Goal: Information Seeking & Learning: Learn about a topic

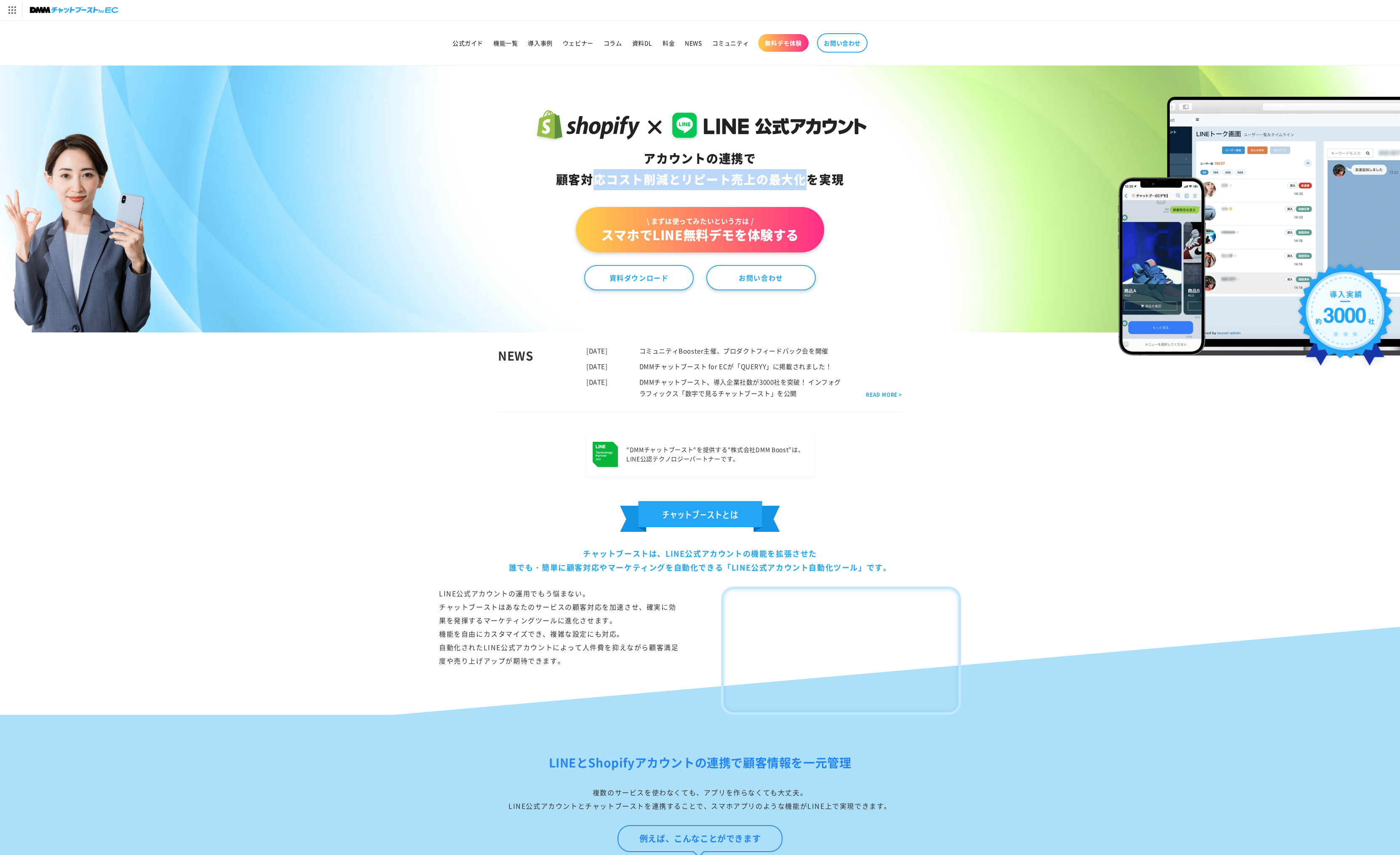
drag, startPoint x: 575, startPoint y: 177, endPoint x: 801, endPoint y: 175, distance: 226.0
click at [801, 175] on div "アカウントの連携で 顧客対応コスト削減と リピート売上の 最大化を実現" at bounding box center [700, 169] width 334 height 42
click at [535, 175] on div "アカウントの連携で 顧客対応コスト削減と リピート売上の 最大化を実現" at bounding box center [700, 169] width 334 height 42
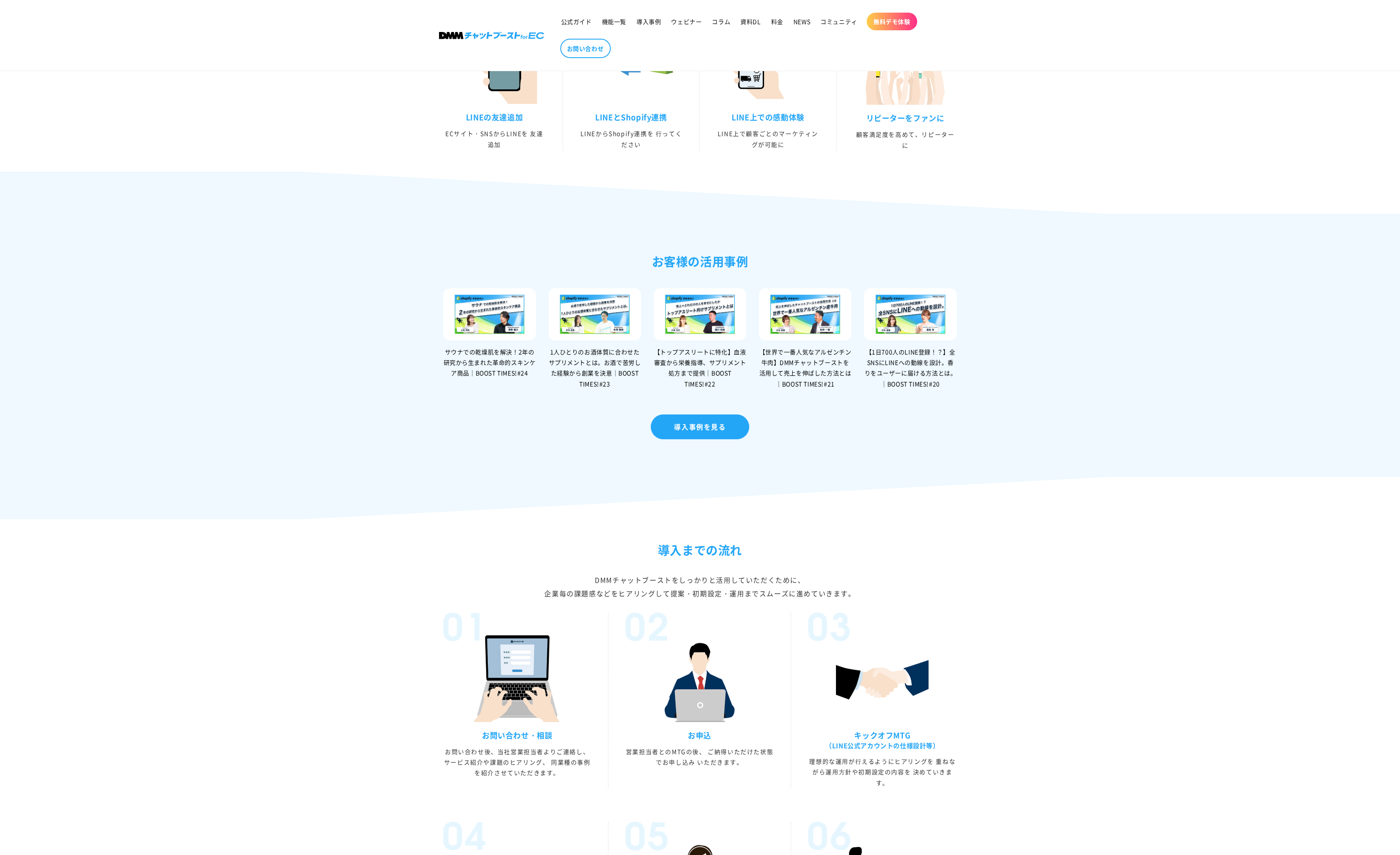
scroll to position [1347, 0]
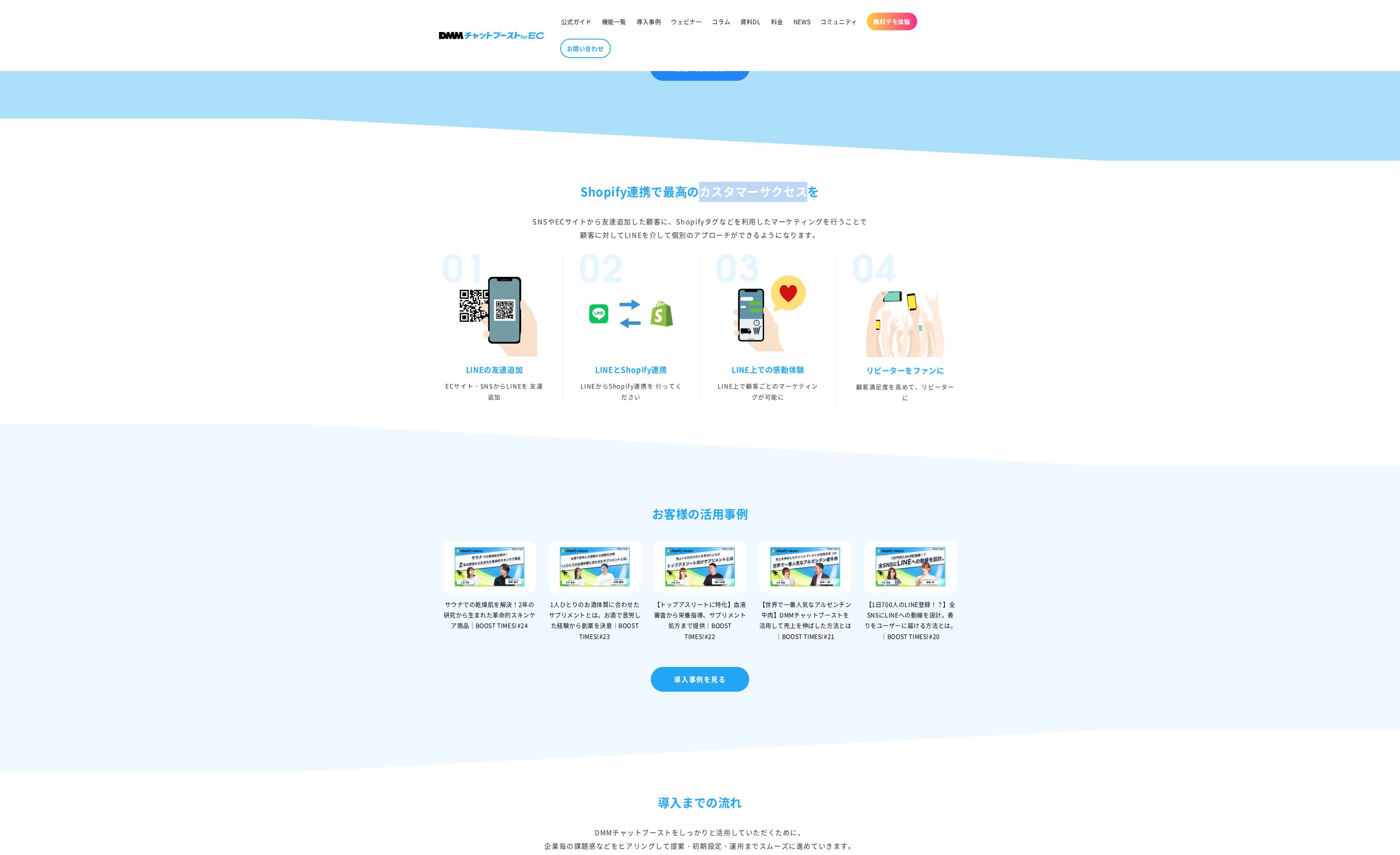
drag, startPoint x: 700, startPoint y: 219, endPoint x: 802, endPoint y: 219, distance: 102.0
click at [802, 202] on h2 "Shopify連携で最⾼のカスタマーサクセスを" at bounding box center [700, 192] width 522 height 20
copy h2 "カスタマーサクセス"
click at [1057, 376] on div "Shopify連携で最⾼のカスタマーサクセスを SNSやECサイトから友達追加した顧客に、Shopifyタグなどを利用したマーケティングを行うことで 顧客に対…" at bounding box center [700, 292] width 1400 height 221
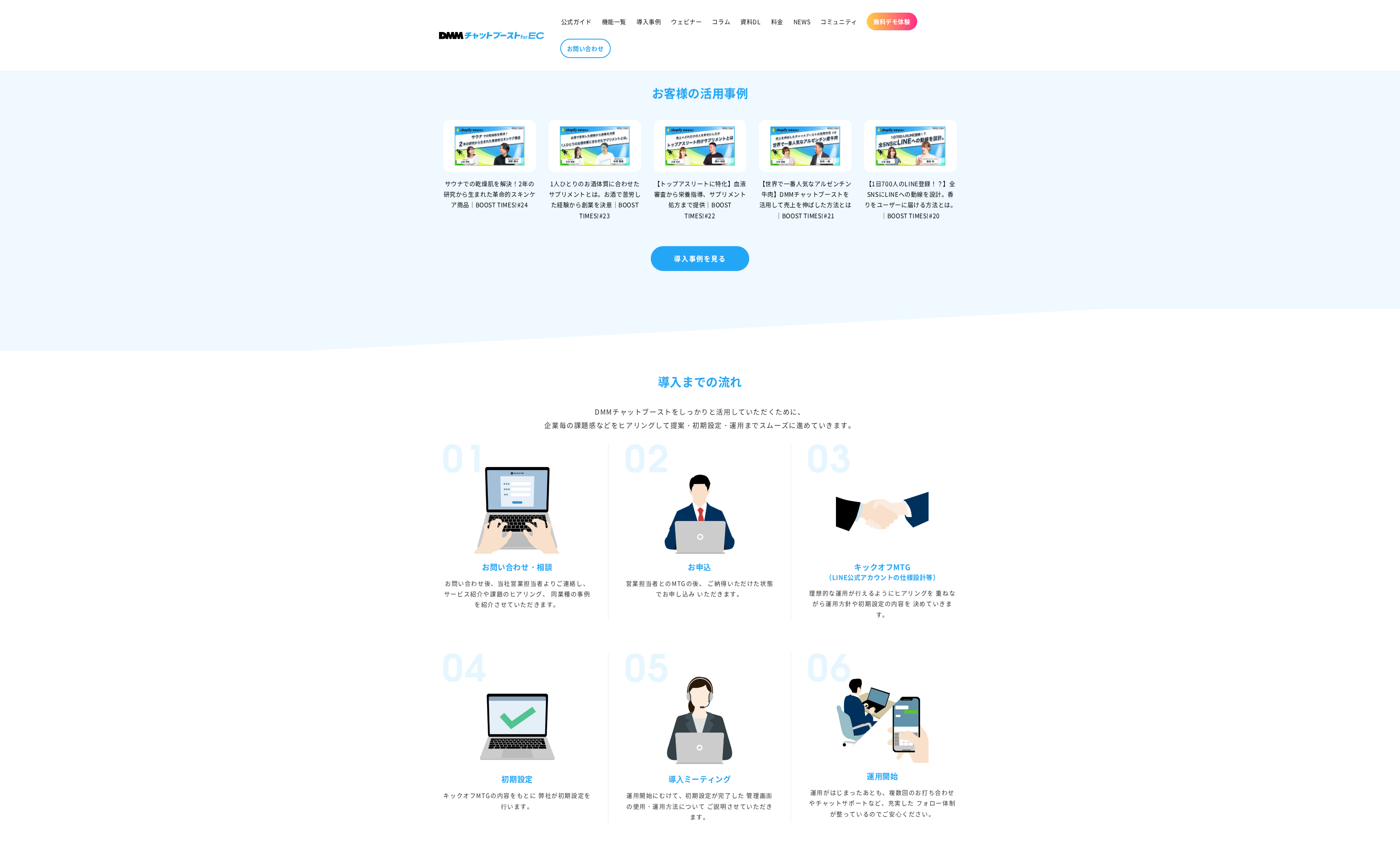
click at [354, 524] on div "導入までの流れ DMMチャットブーストをしっかりと活⽤していただくために、 企業毎の課題感などをヒアリングして提案・初期設定・運⽤までスムーズに進めていきます…" at bounding box center [700, 614] width 1400 height 484
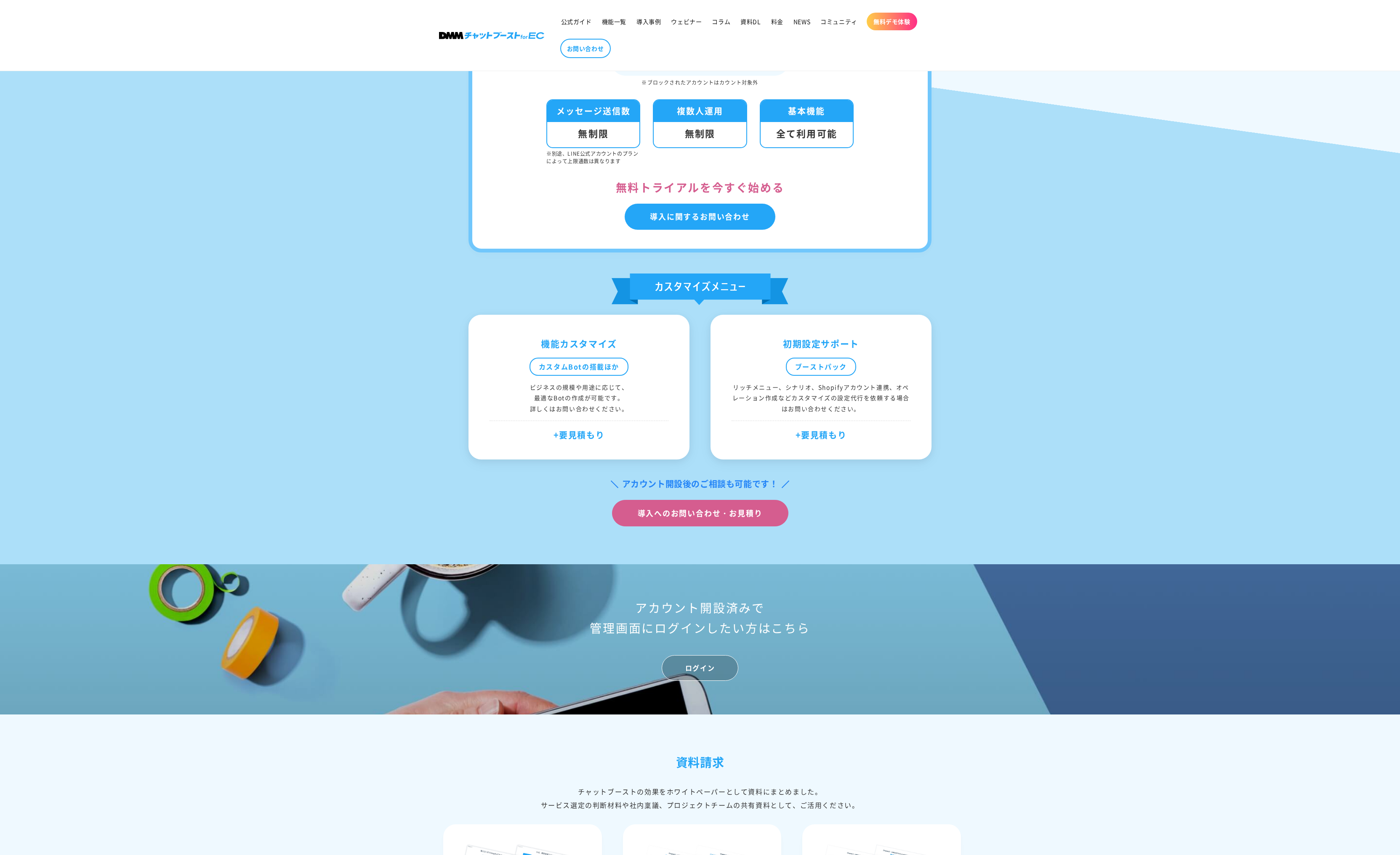
scroll to position [2609, 0]
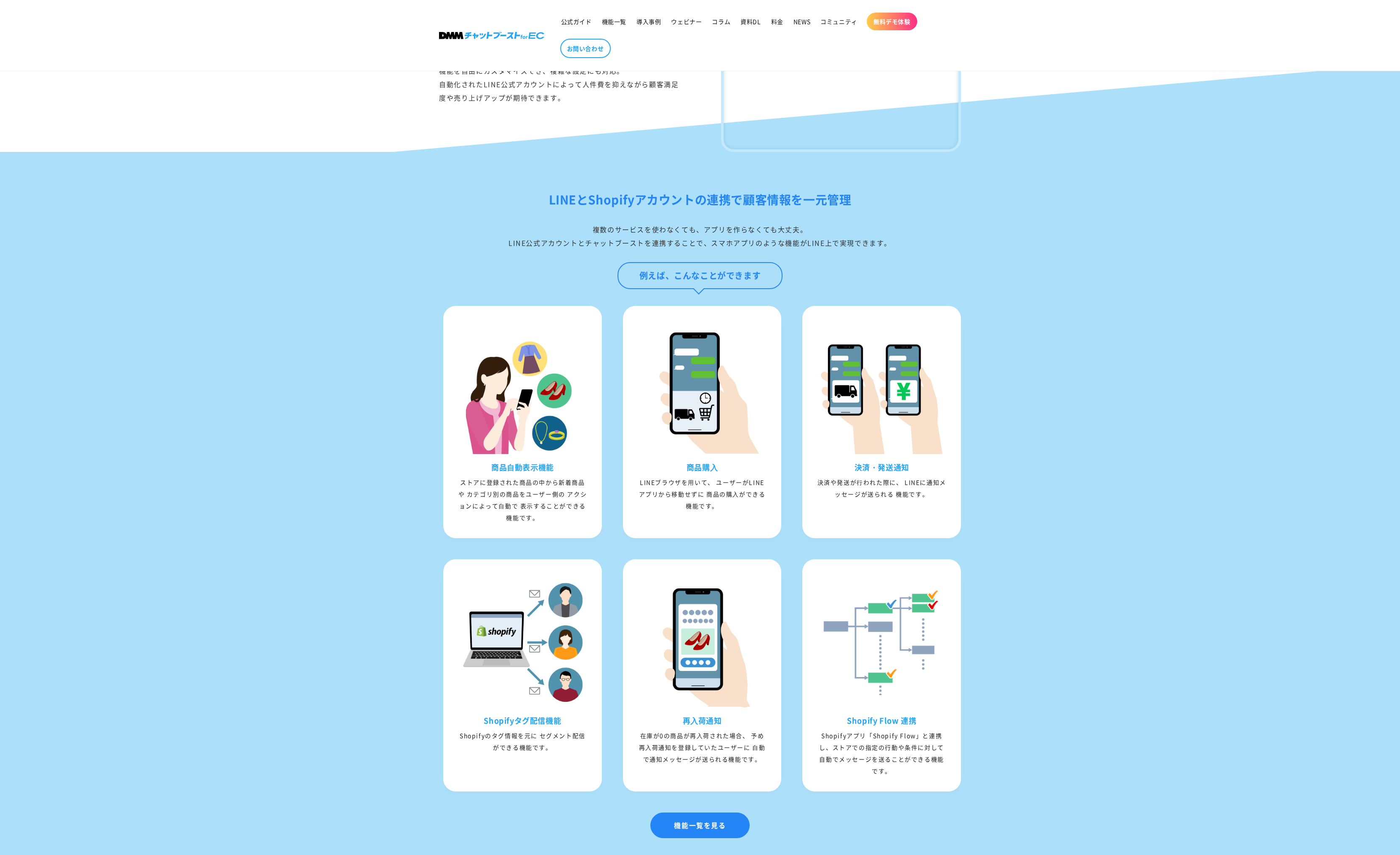
scroll to position [926, 0]
